Goal: Navigation & Orientation: Find specific page/section

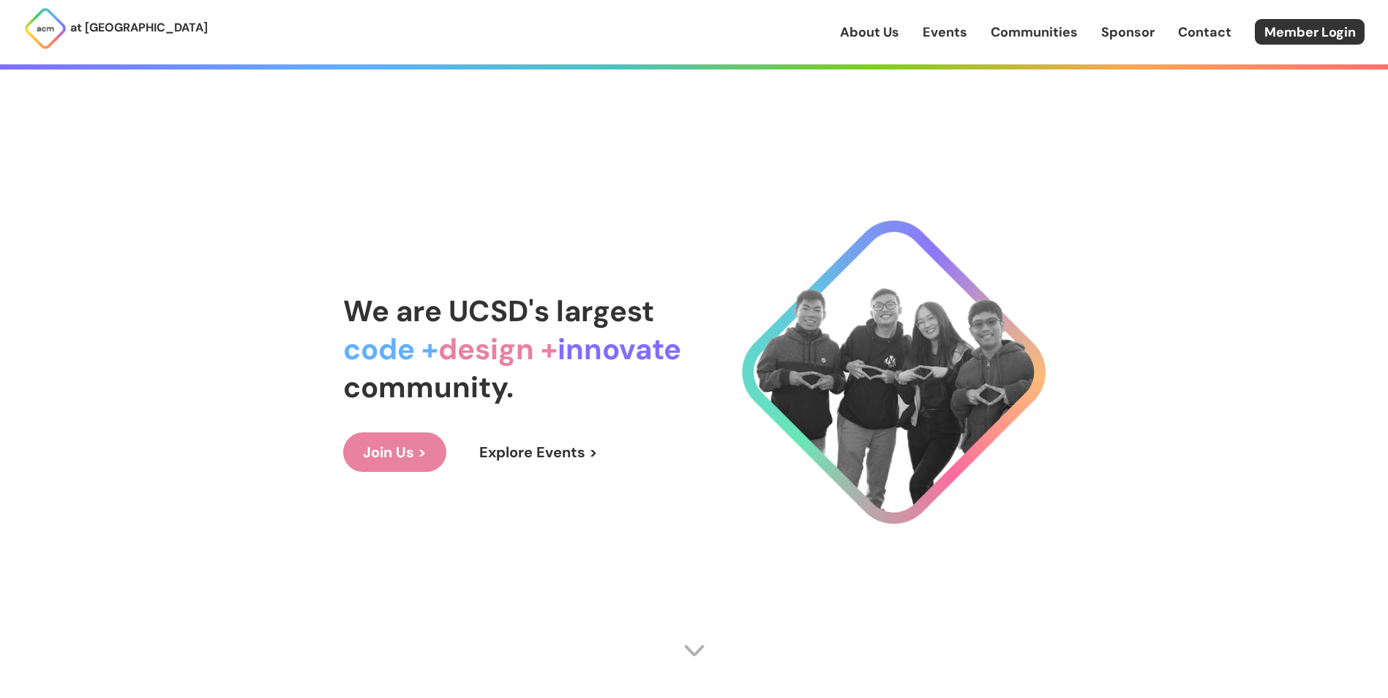
click at [557, 445] on link "Explore Events >" at bounding box center [538, 451] width 158 height 39
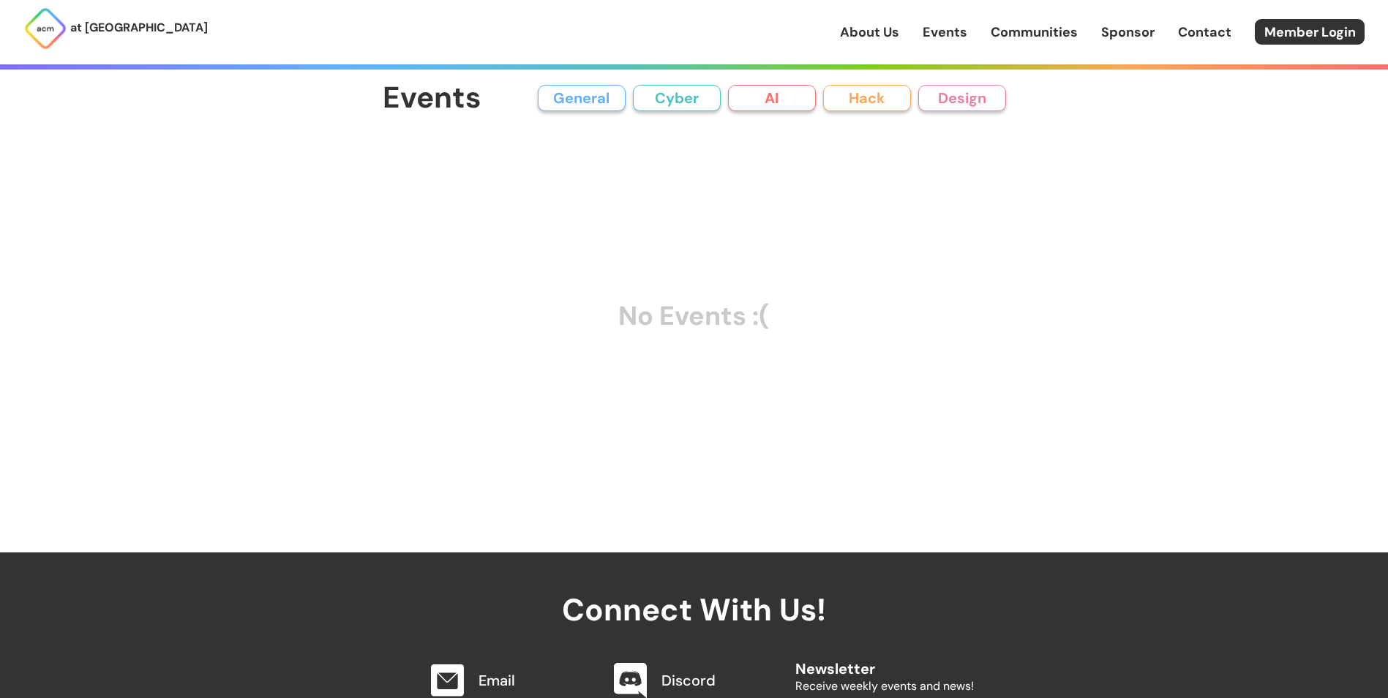
click at [587, 95] on button "General" at bounding box center [582, 98] width 88 height 26
click at [677, 104] on button "Cyber" at bounding box center [677, 98] width 88 height 26
click at [771, 107] on button "AI" at bounding box center [772, 98] width 88 height 26
click at [960, 18] on div "at [GEOGRAPHIC_DATA] About Us Events Communities Sponsor Contact Member Login" at bounding box center [694, 32] width 1388 height 64
click at [871, 31] on link "About Us" at bounding box center [869, 32] width 59 height 19
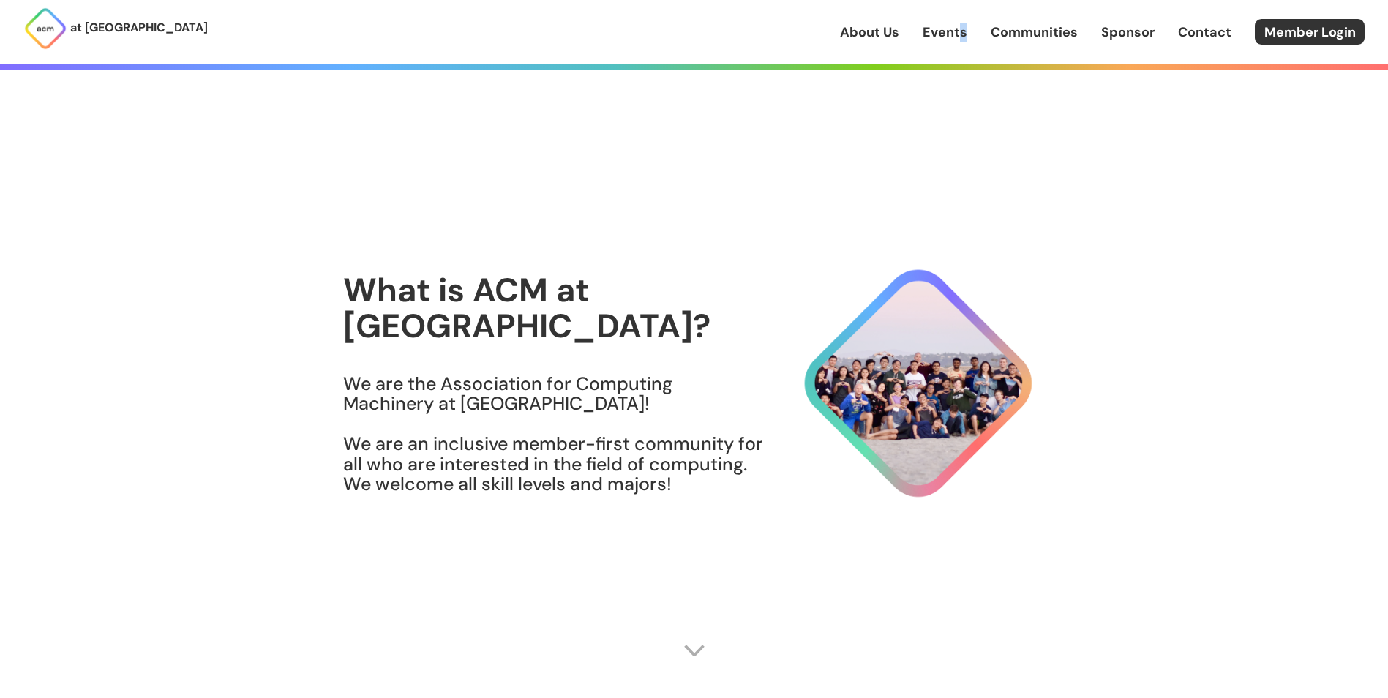
click at [965, 41] on div "About Us Events Communities Sponsor Contact Member Login" at bounding box center [1114, 32] width 548 height 26
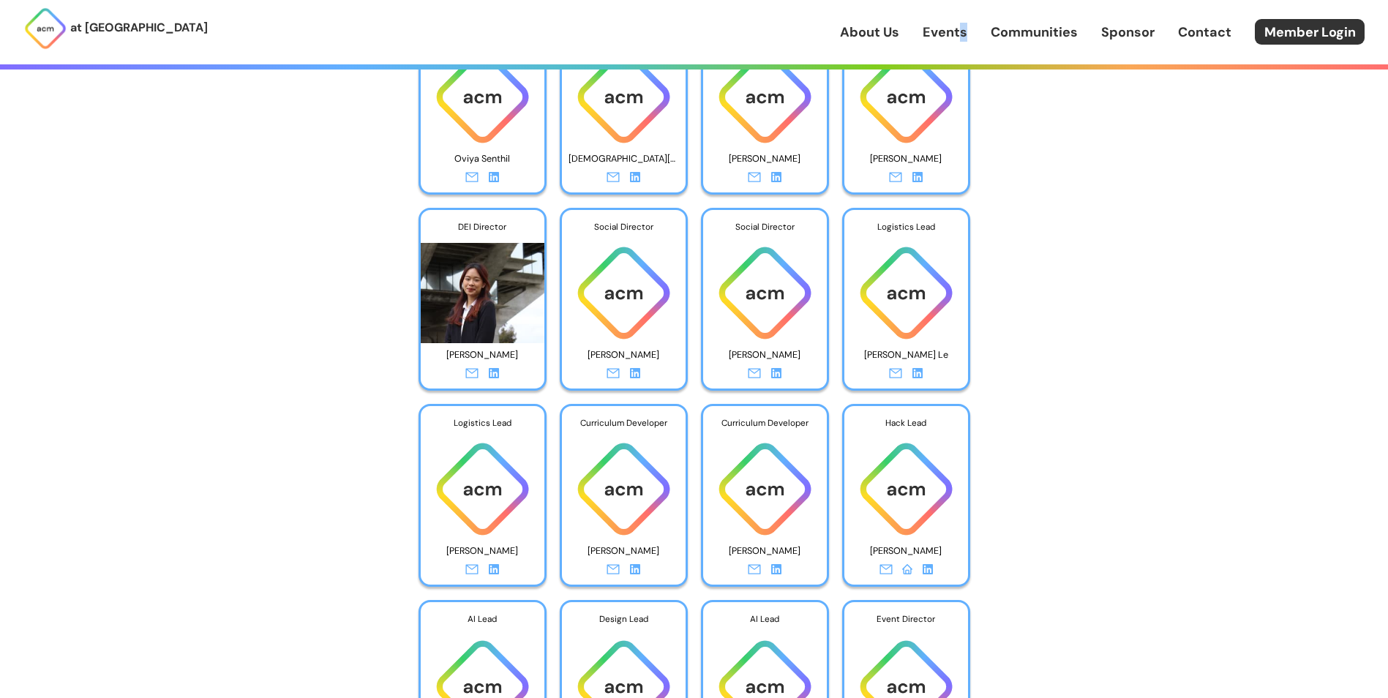
scroll to position [4755, 0]
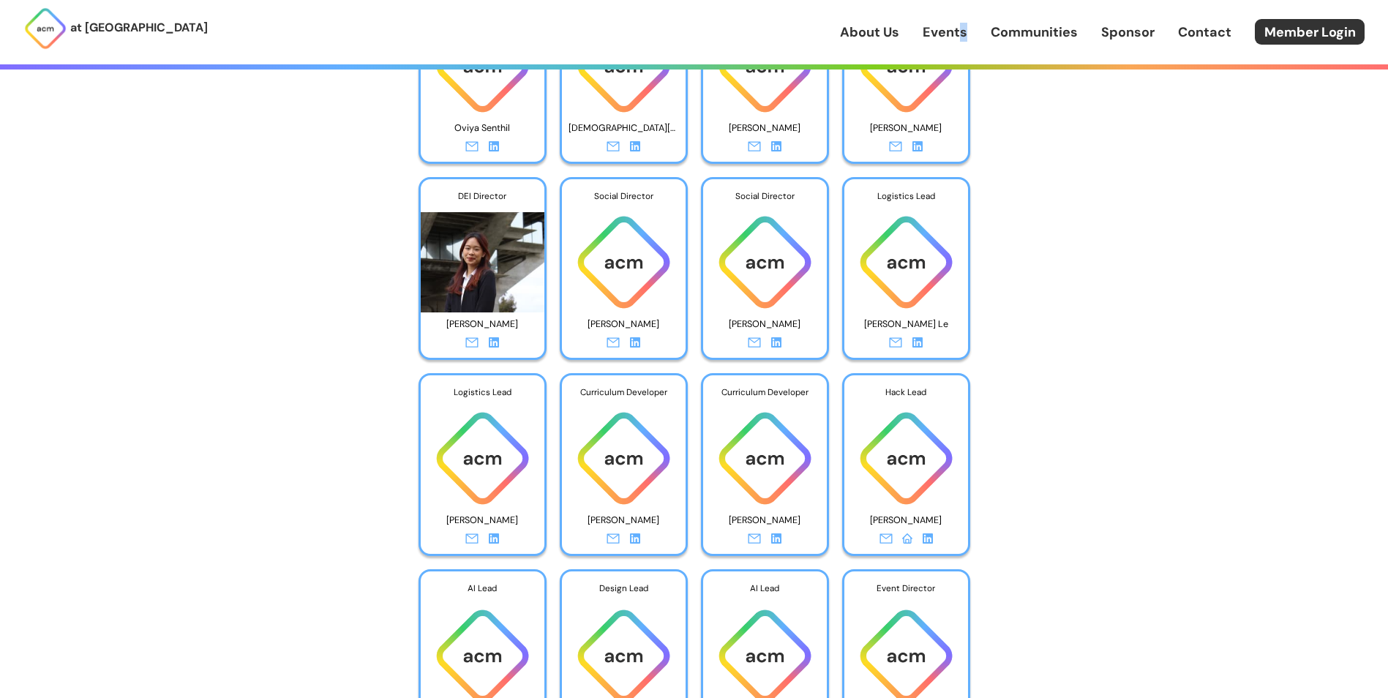
click at [919, 344] on icon at bounding box center [917, 342] width 10 height 10
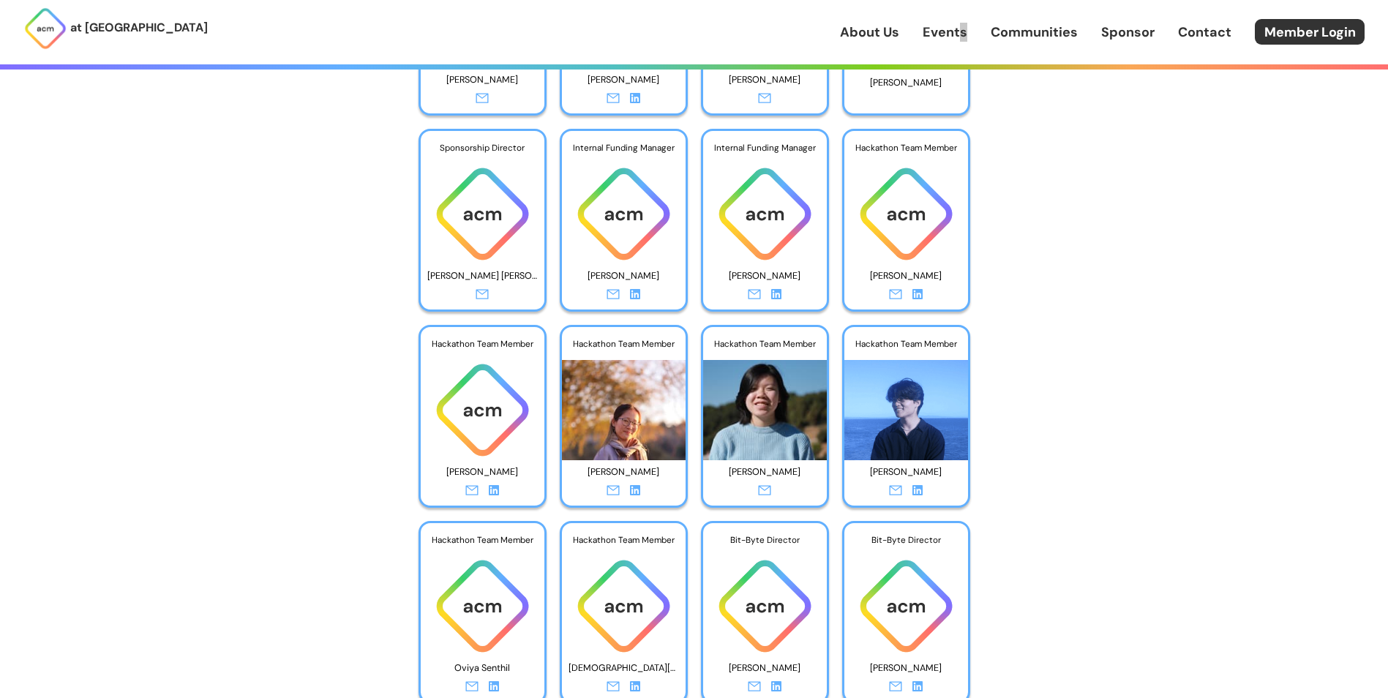
scroll to position [4316, 0]
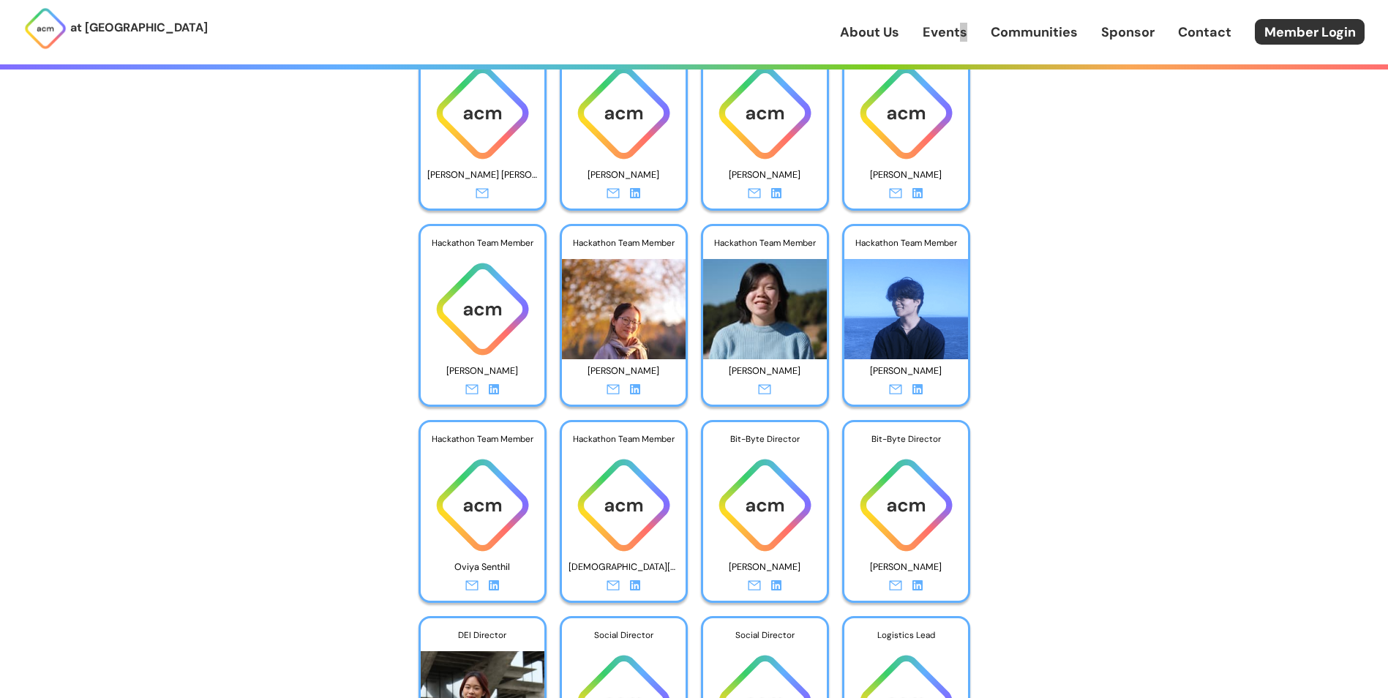
click at [917, 387] on icon at bounding box center [917, 389] width 10 height 10
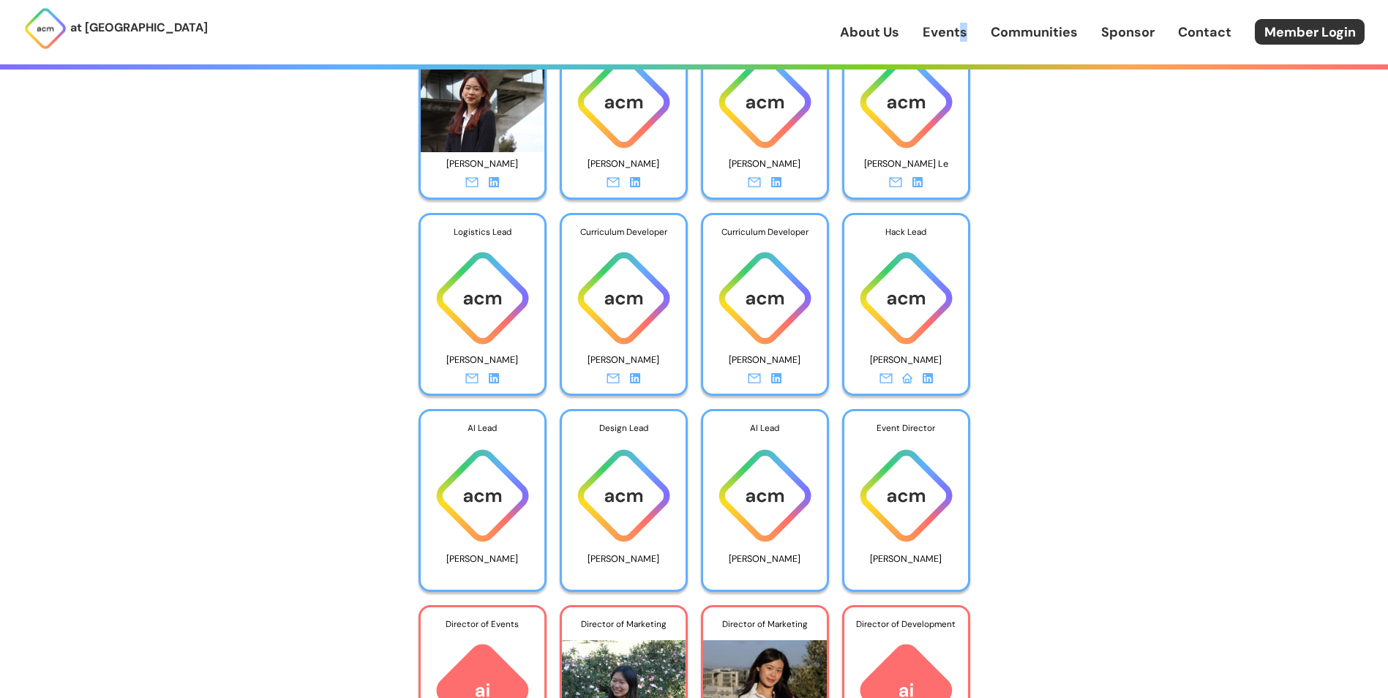
scroll to position [4974, 0]
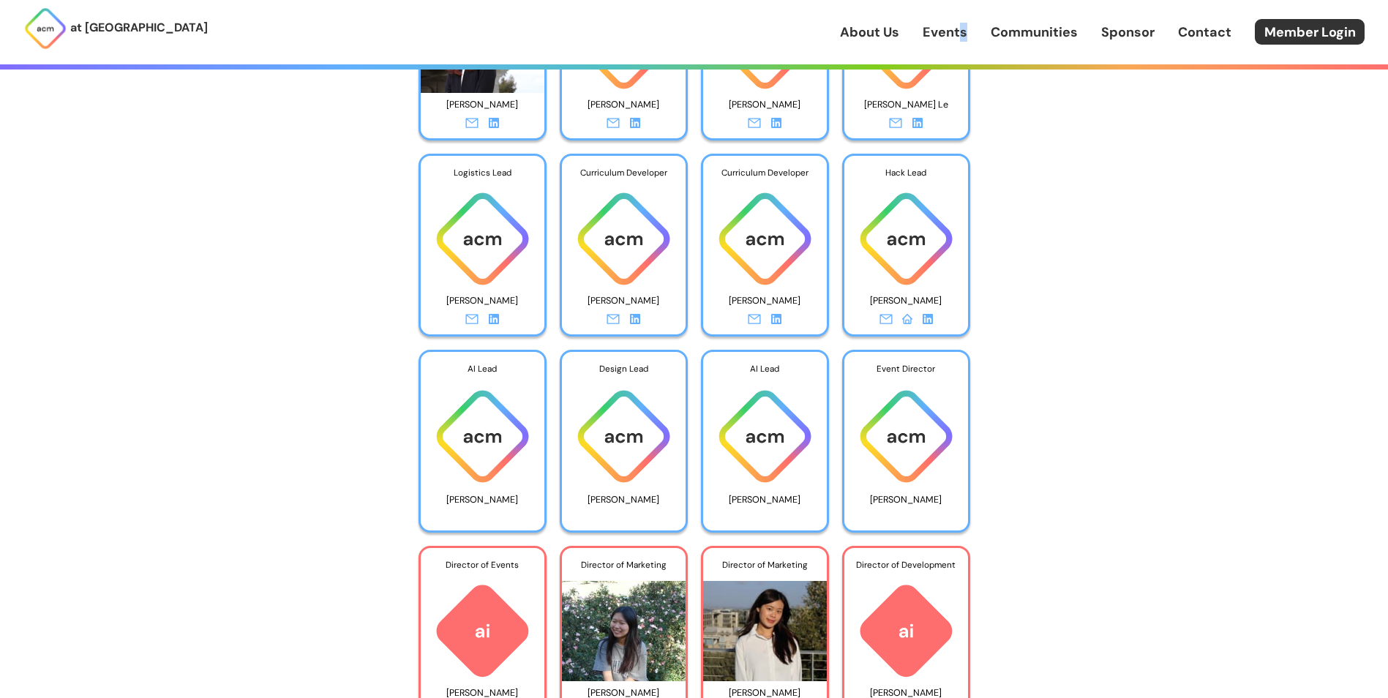
click at [916, 125] on icon at bounding box center [917, 123] width 10 height 10
click at [917, 126] on icon at bounding box center [917, 123] width 10 height 10
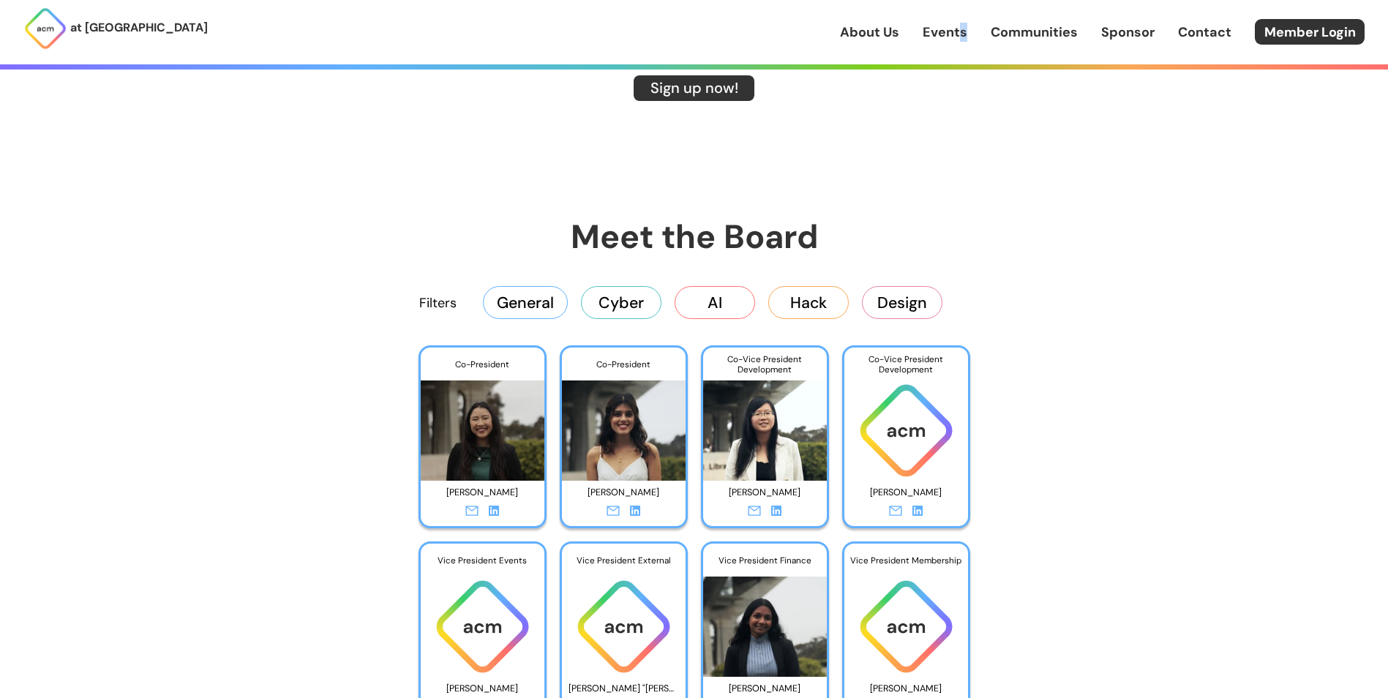
scroll to position [2268, 0]
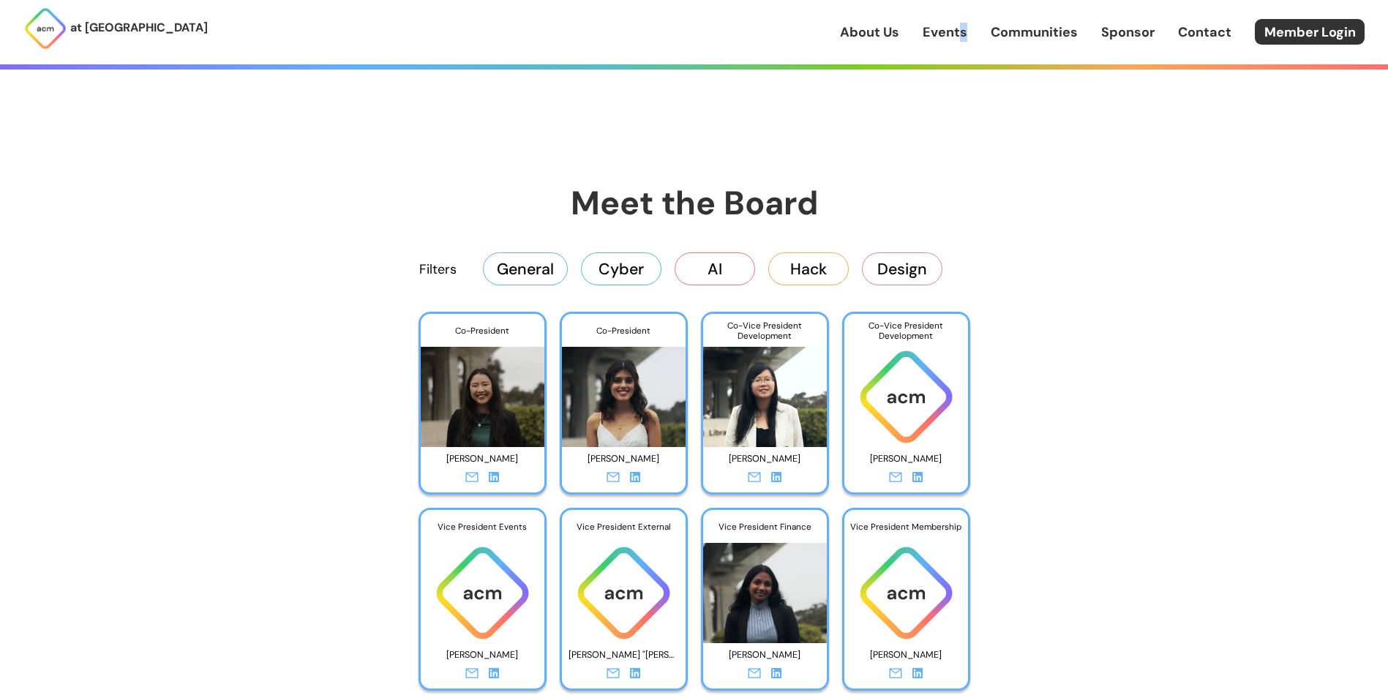
click at [544, 268] on button "General" at bounding box center [525, 268] width 85 height 32
click at [584, 268] on button "Cyber" at bounding box center [621, 268] width 80 height 32
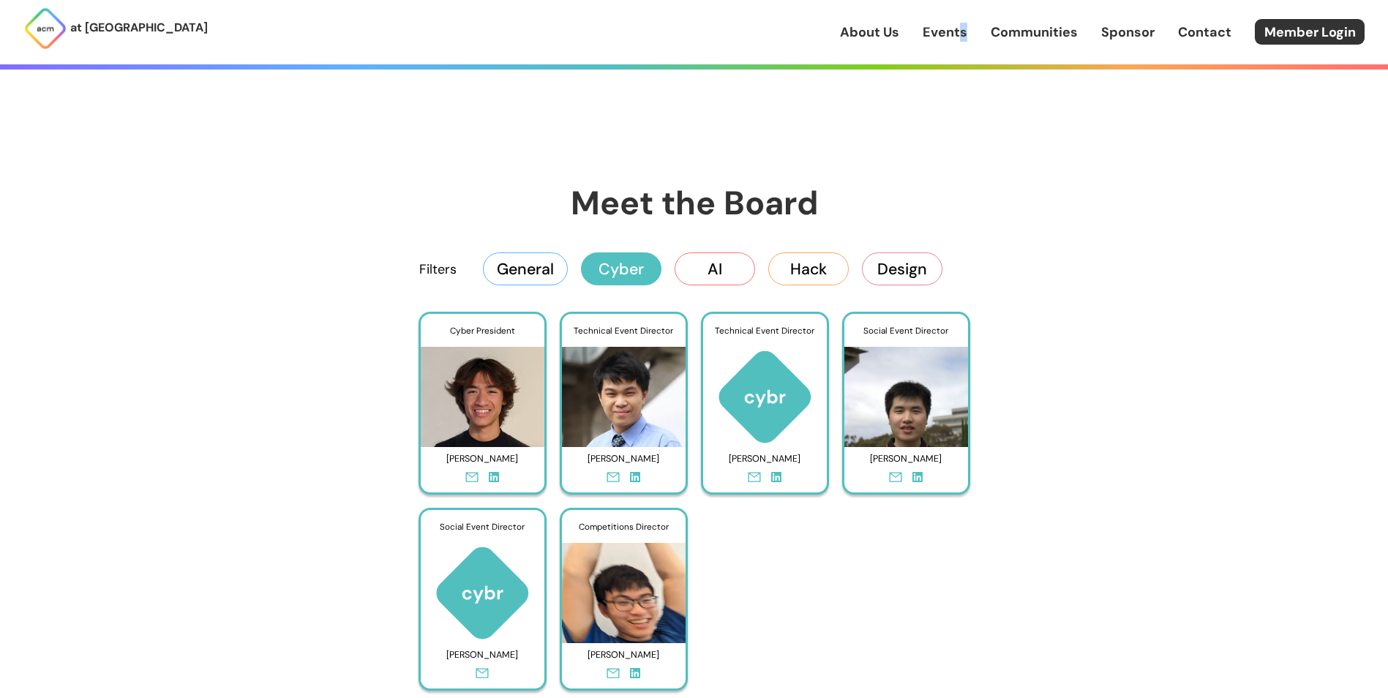
click at [712, 268] on button "AI" at bounding box center [714, 268] width 80 height 32
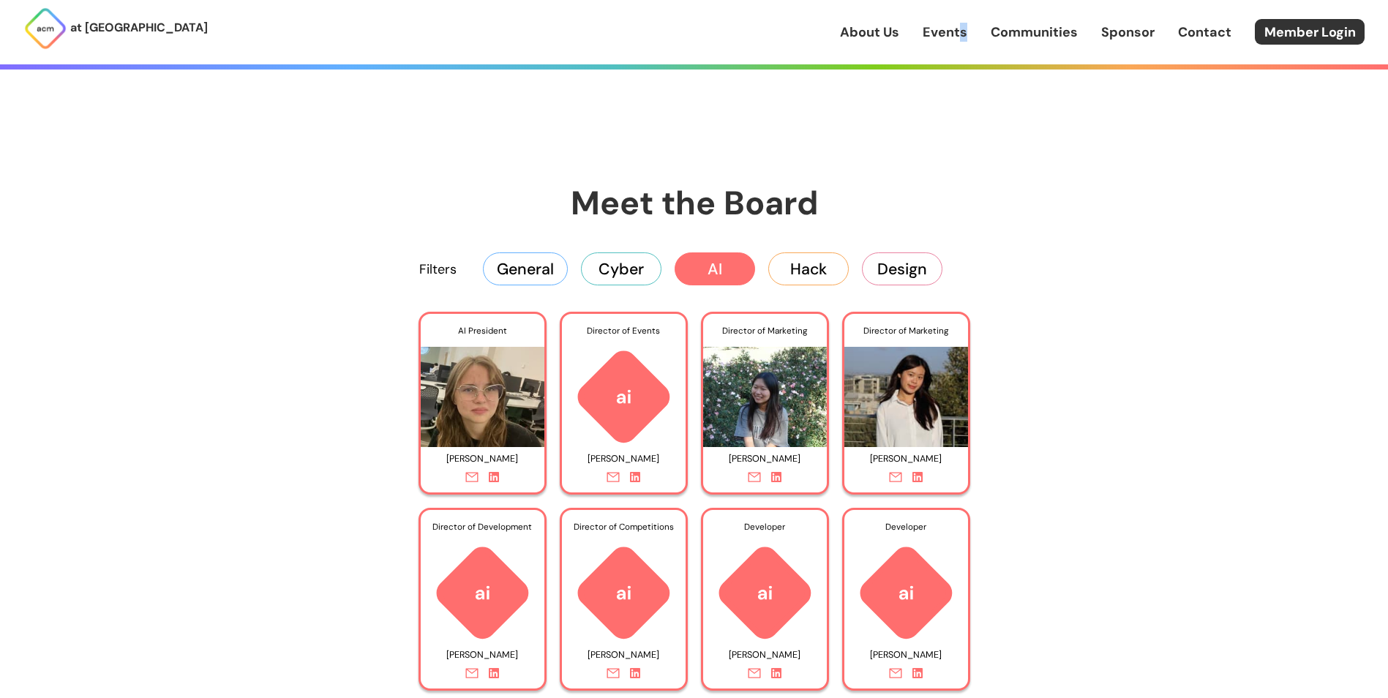
click at [792, 260] on button "Hack" at bounding box center [808, 268] width 80 height 32
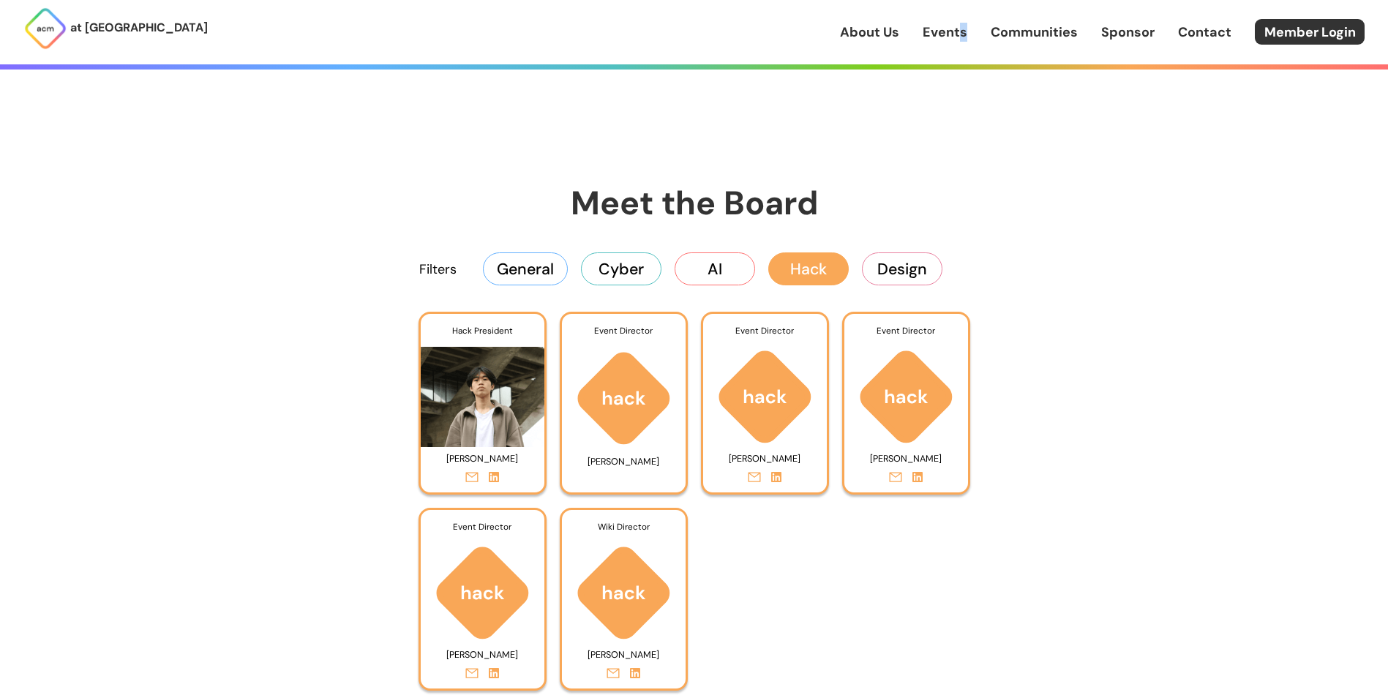
click at [918, 280] on button "Design" at bounding box center [902, 268] width 80 height 32
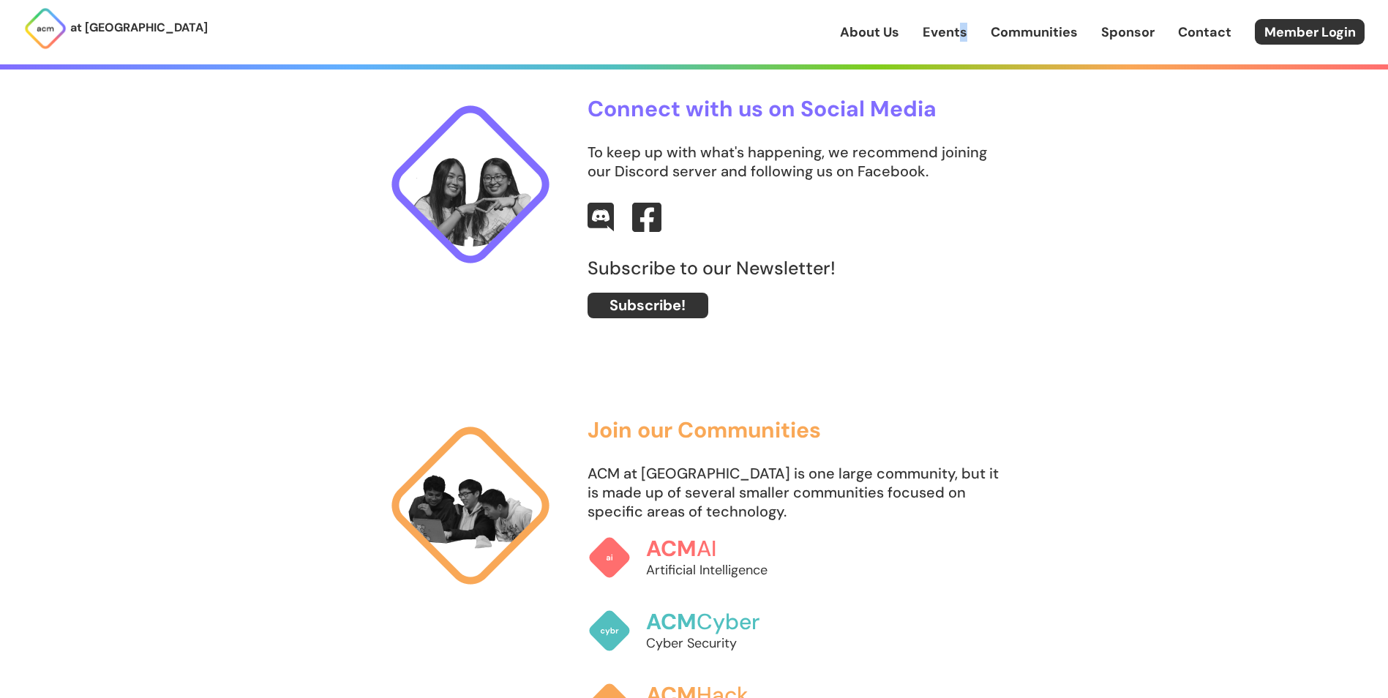
scroll to position [731, 0]
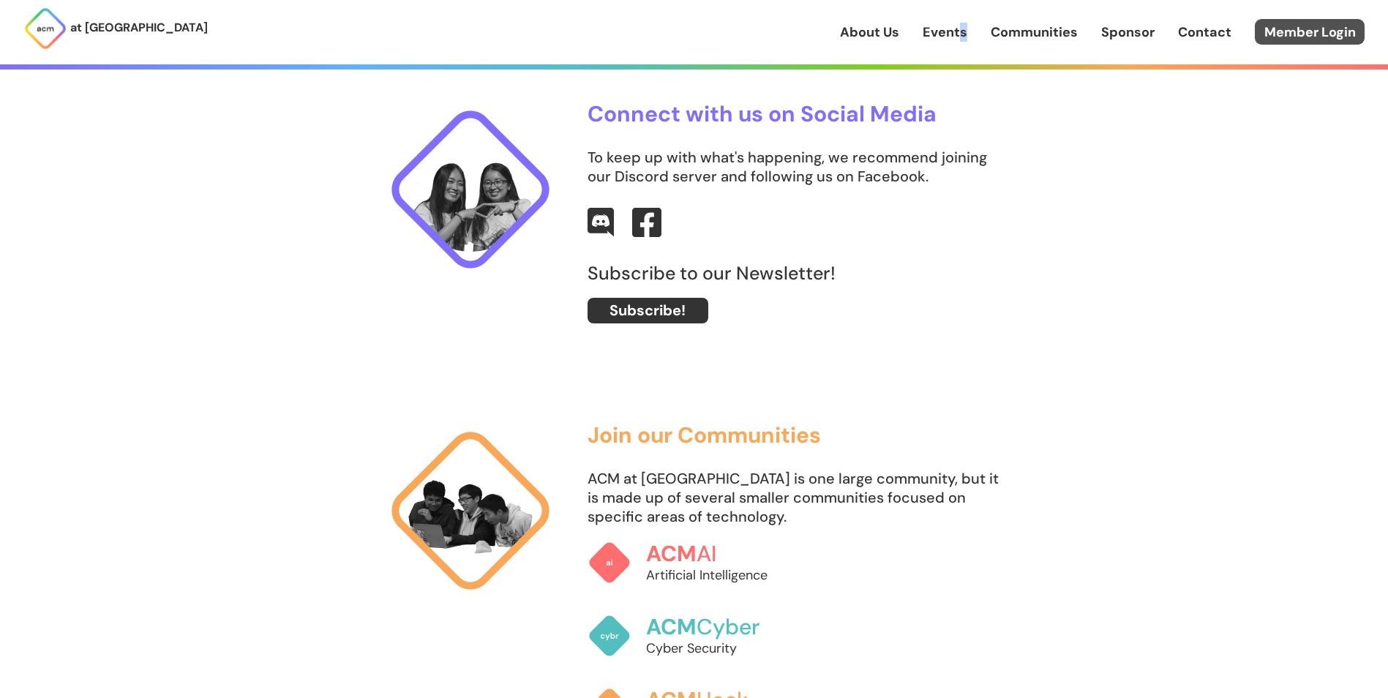
click at [1297, 30] on link "Member Login" at bounding box center [1309, 32] width 110 height 26
